Goal: Information Seeking & Learning: Learn about a topic

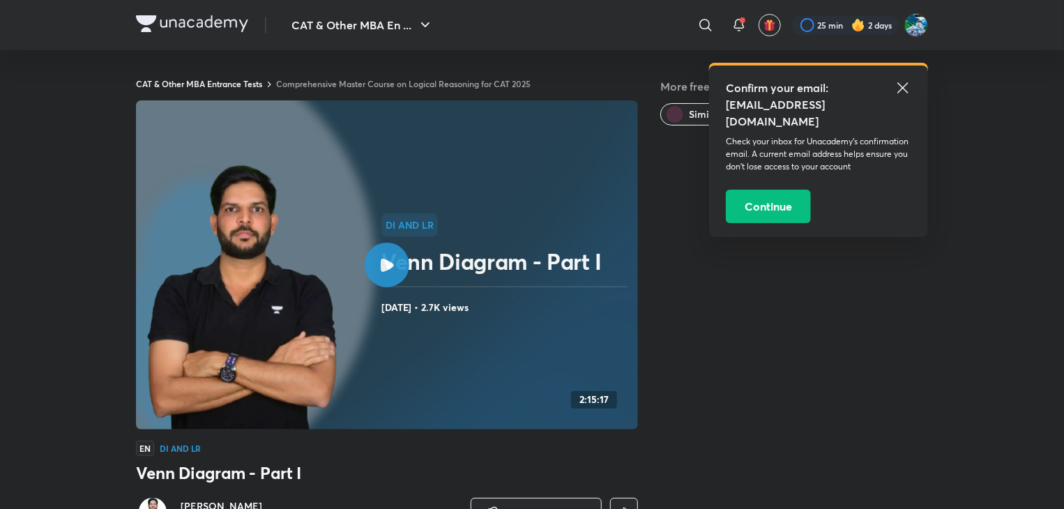
click at [196, 26] on img at bounding box center [192, 23] width 112 height 17
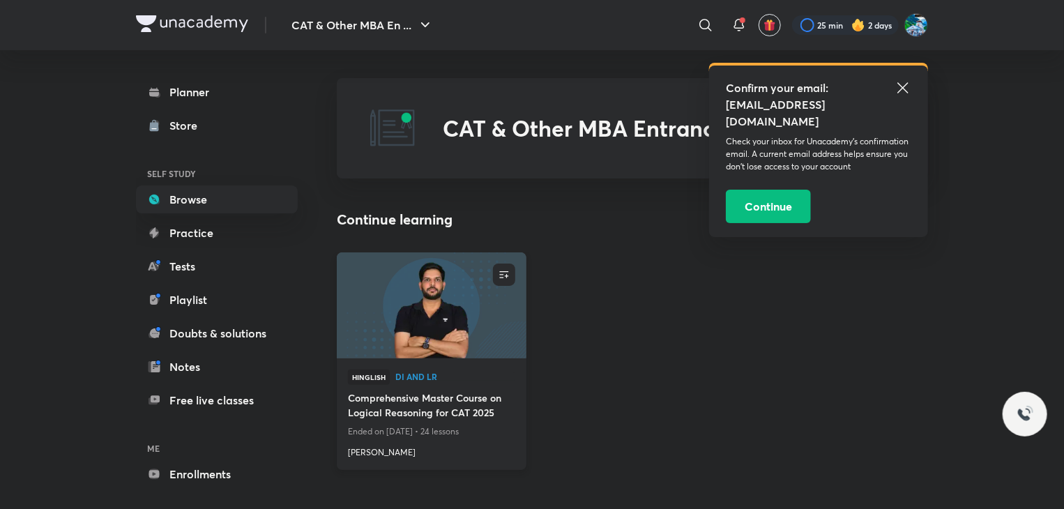
click at [371, 405] on h4 "Comprehensive Master Course on Logical Reasoning for CAT 2025" at bounding box center [431, 406] width 167 height 32
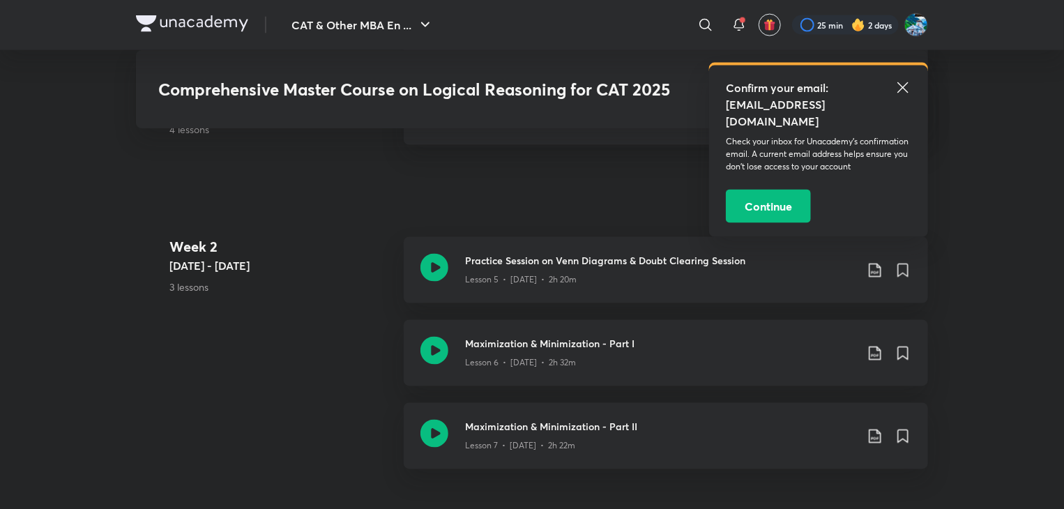
scroll to position [1080, 0]
click at [441, 358] on icon at bounding box center [434, 349] width 28 height 28
